Goal: Task Accomplishment & Management: Use online tool/utility

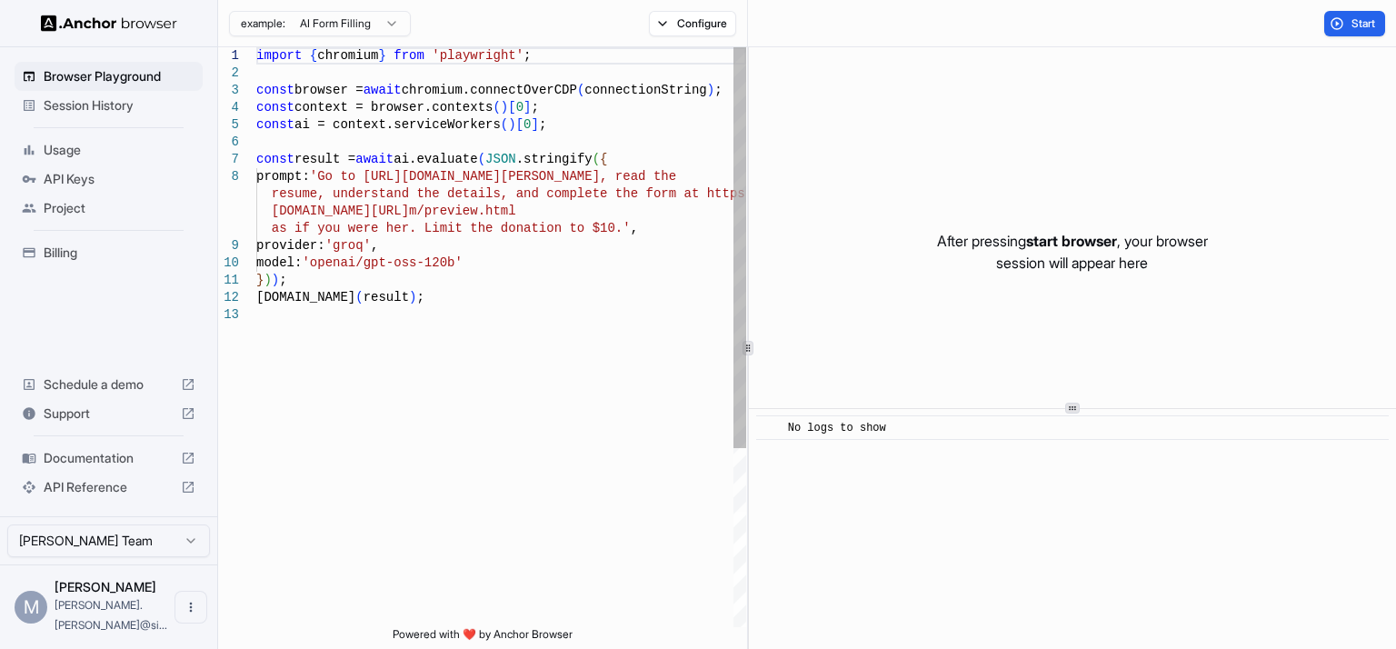
type textarea "**********"
click at [365, 373] on div "import { chromium } from 'playwright' ; const browser = await chromium.connectO…" at bounding box center [501, 466] width 490 height 839
